Goal: Task Accomplishment & Management: Use online tool/utility

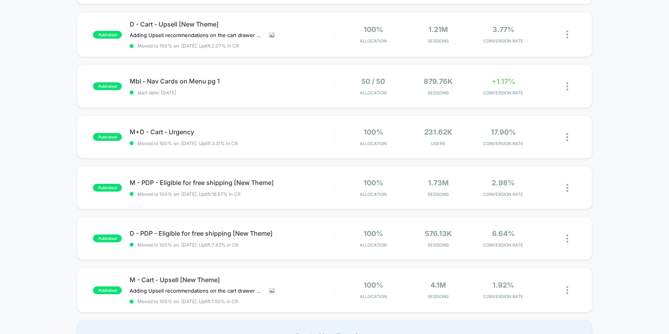
scroll to position [308, 0]
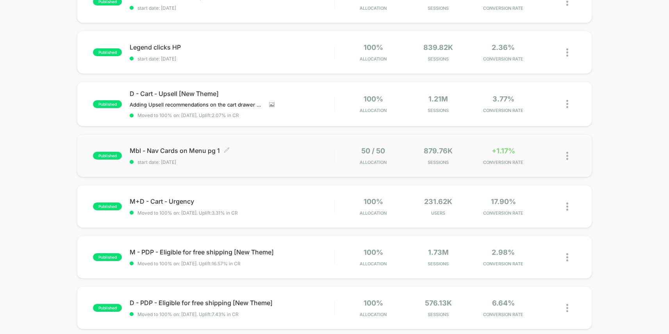
click at [247, 153] on span "Mbl - Nav Cards on Menu pg 1 Click to edit experience details" at bounding box center [232, 151] width 205 height 8
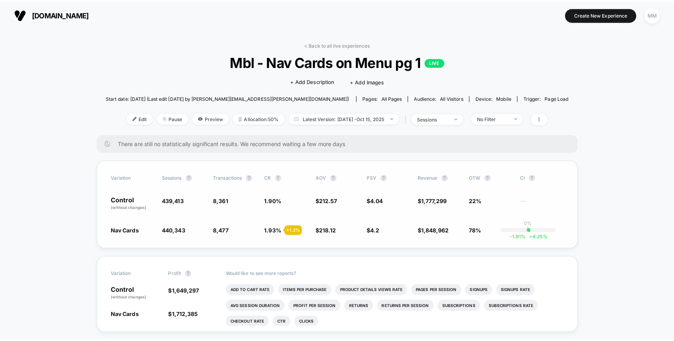
scroll to position [0, 0]
